Goal: Information Seeking & Learning: Learn about a topic

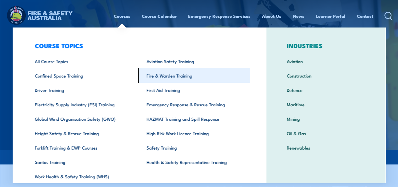
scroll to position [3, 0]
click at [157, 69] on link "Fire & Warden Training" at bounding box center [194, 75] width 112 height 14
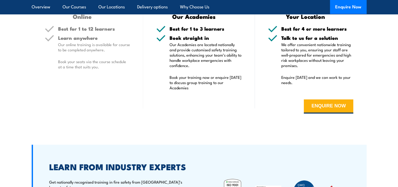
scroll to position [1061, 0]
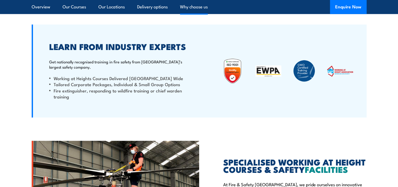
scroll to position [1249, 0]
